Goal: Check status: Check status

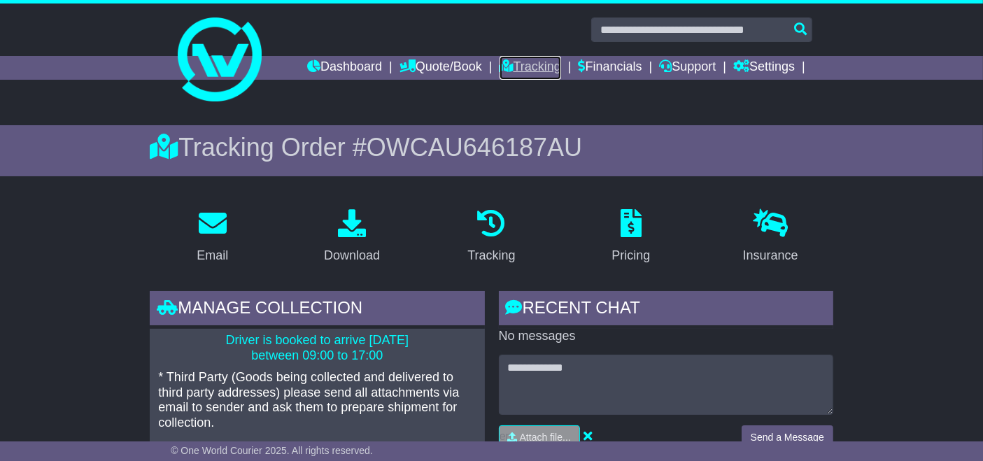
click at [539, 68] on link "Tracking" at bounding box center [530, 68] width 62 height 24
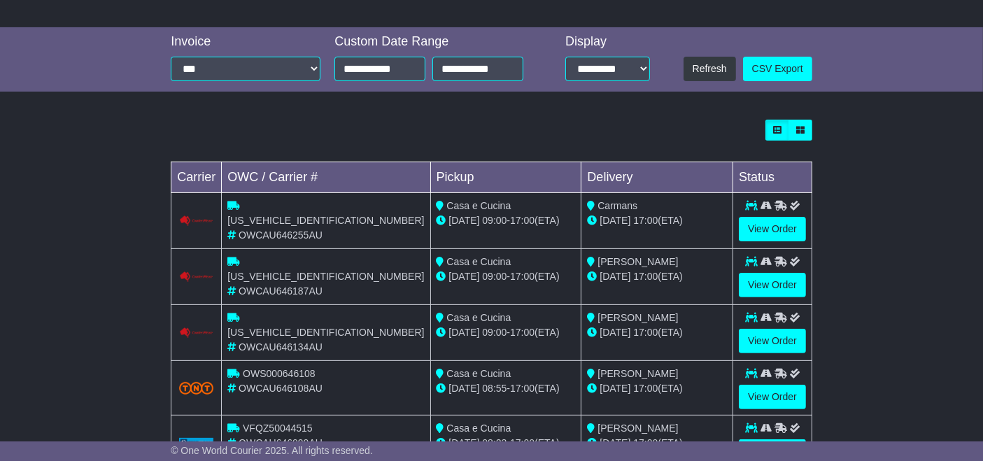
scroll to position [464, 0]
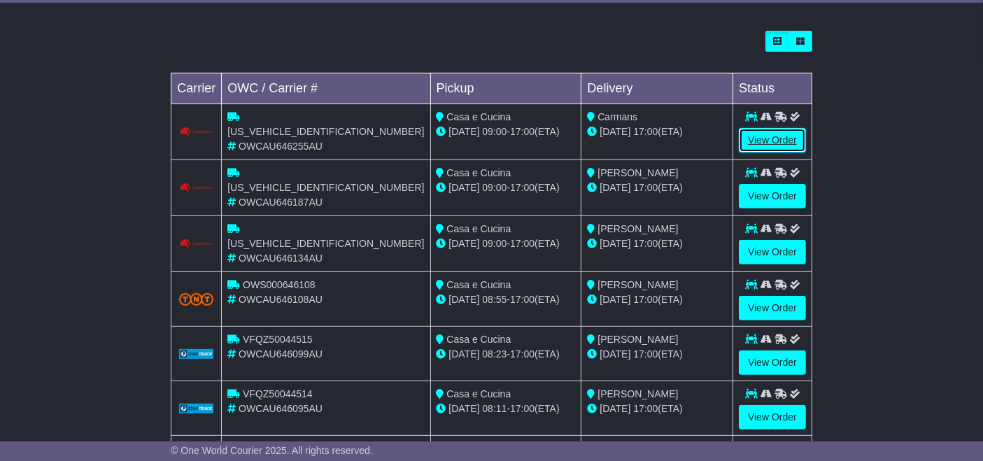
click at [776, 142] on link "View Order" at bounding box center [772, 140] width 67 height 24
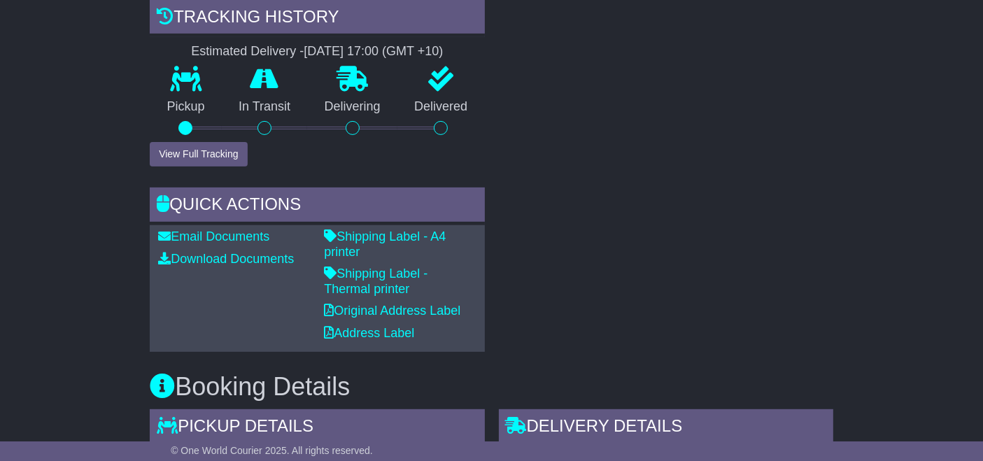
scroll to position [497, 0]
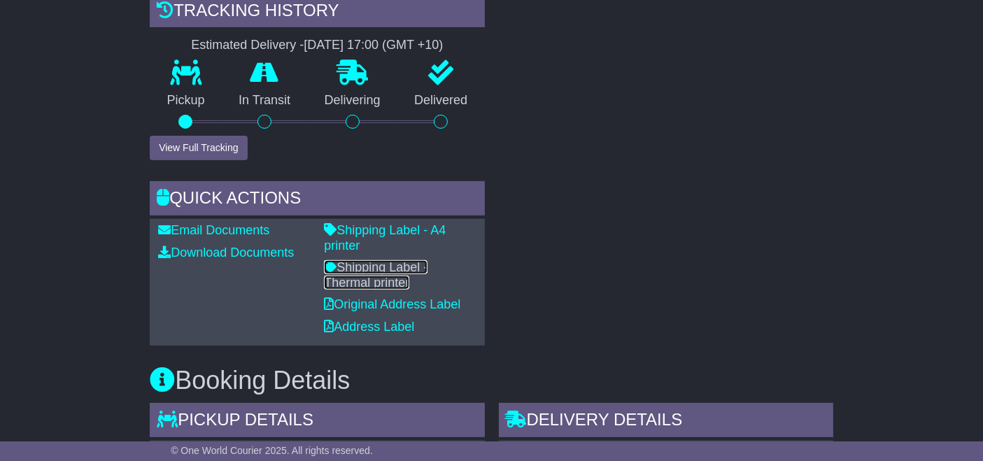
click at [412, 260] on link "Shipping Label - Thermal printer" at bounding box center [376, 274] width 104 height 29
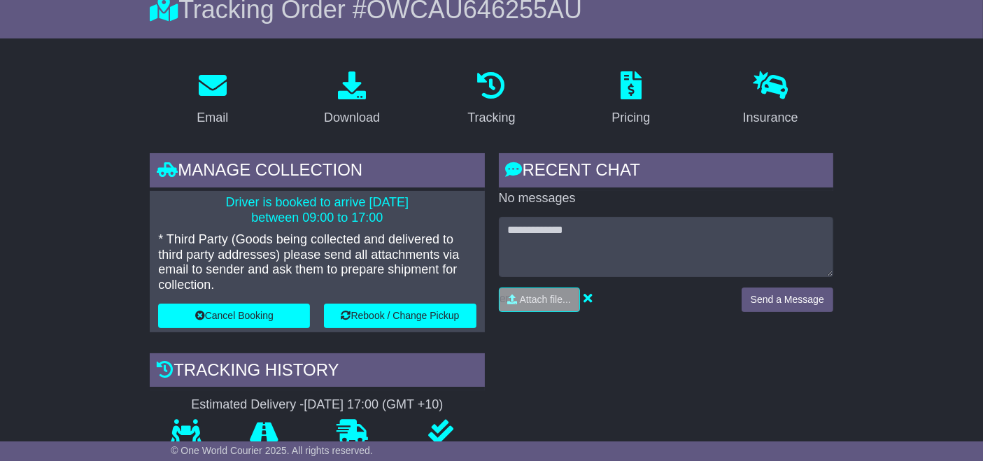
scroll to position [0, 0]
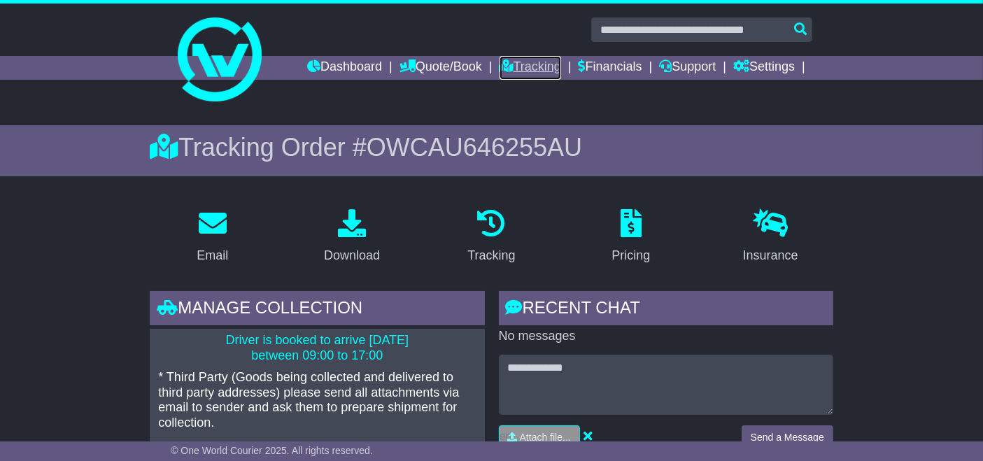
click at [557, 71] on link "Tracking" at bounding box center [530, 68] width 62 height 24
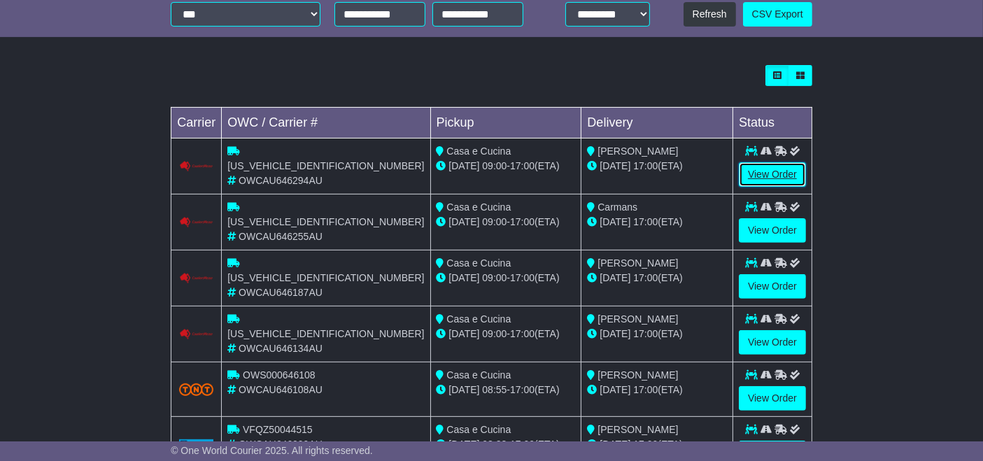
click at [776, 173] on link "View Order" at bounding box center [772, 174] width 67 height 24
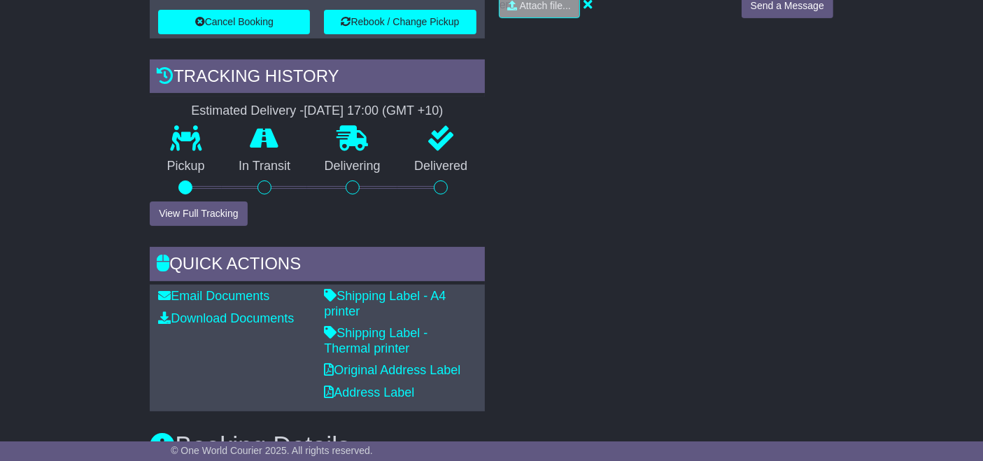
scroll to position [434, 0]
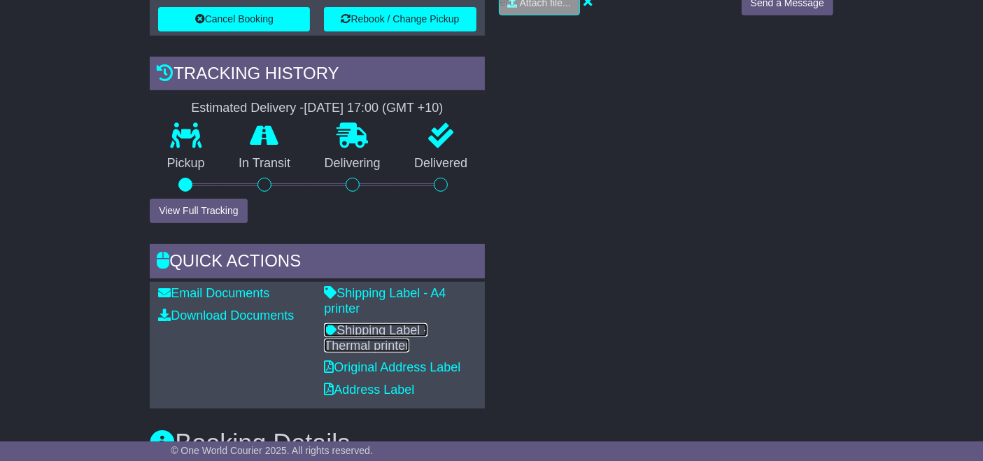
click at [427, 323] on link "Shipping Label - Thermal printer" at bounding box center [376, 337] width 104 height 29
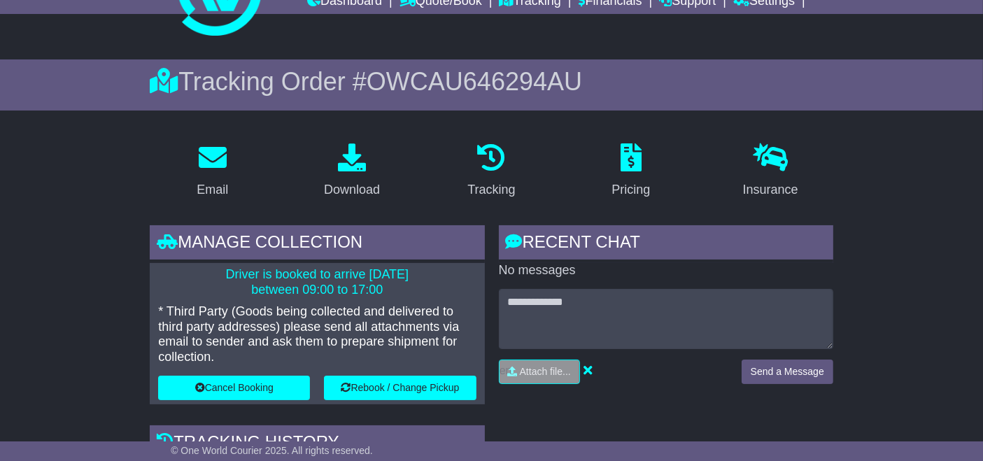
scroll to position [0, 0]
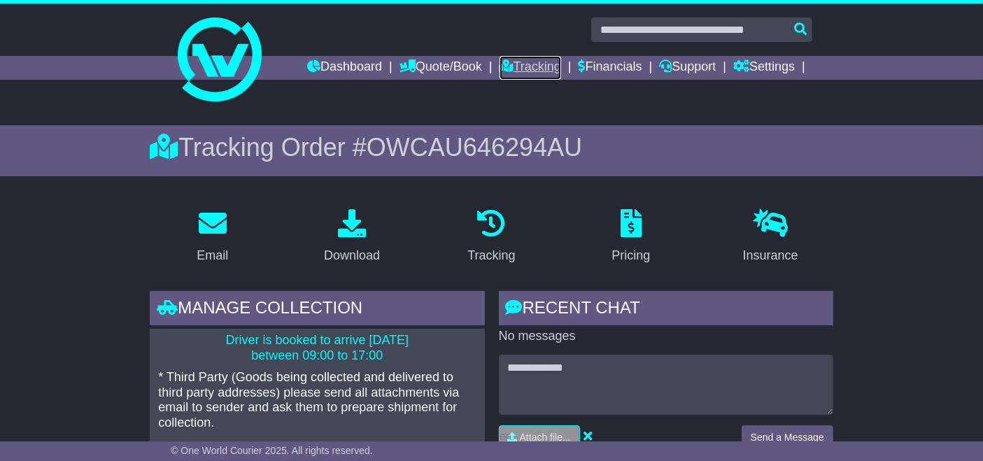
click at [531, 71] on link "Tracking" at bounding box center [530, 68] width 62 height 24
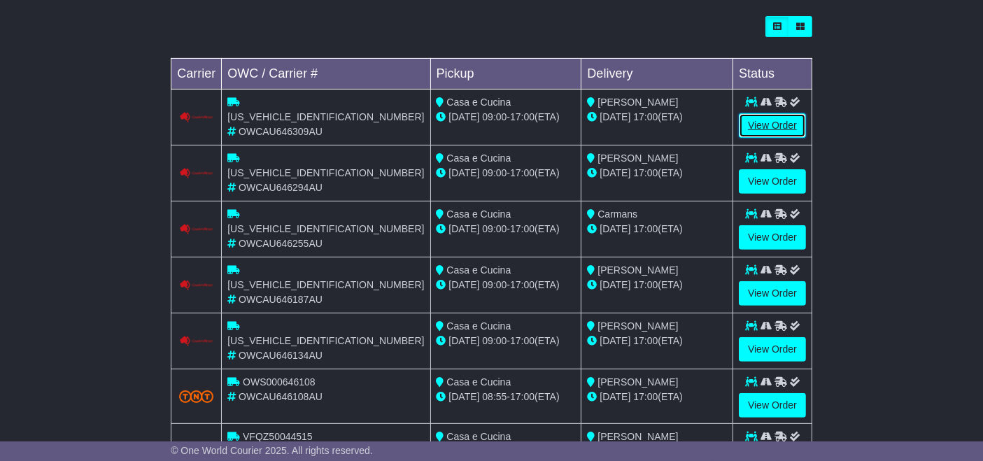
click at [768, 127] on link "View Order" at bounding box center [772, 125] width 67 height 24
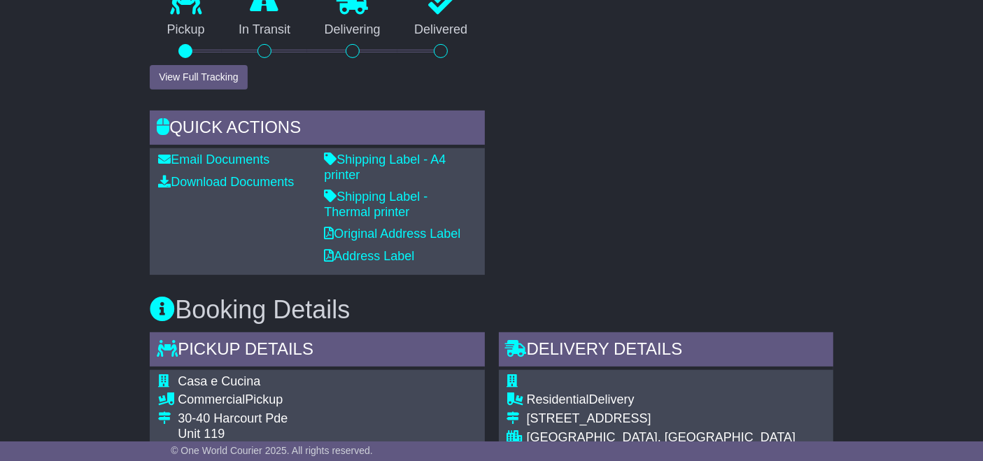
scroll to position [567, 0]
click at [427, 190] on link "Shipping Label - Thermal printer" at bounding box center [376, 204] width 104 height 29
